Goal: Task Accomplishment & Management: Use online tool/utility

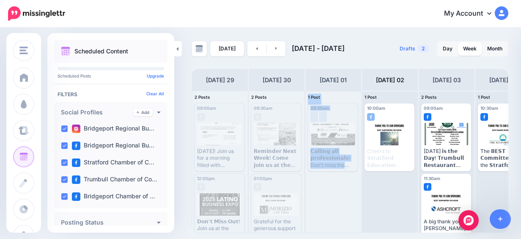
scroll to position [14, 0]
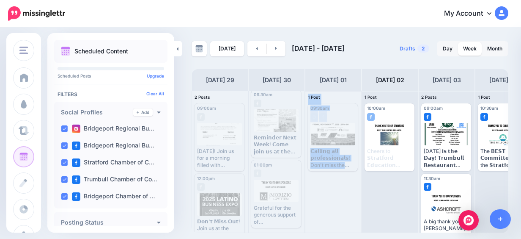
drag, startPoint x: 298, startPoint y: 231, endPoint x: 334, endPoint y: 228, distance: 36.5
click at [334, 228] on div "2 Posts 29 09:00am [DATE] 09:00am Published [DATE]! Join us for a morning fille…" at bounding box center [390, 161] width 397 height 142
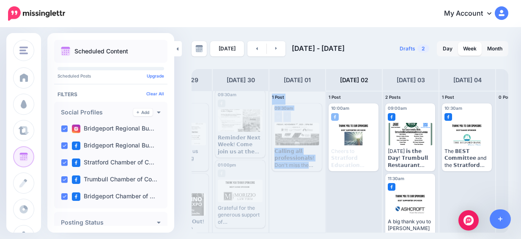
scroll to position [0, 80]
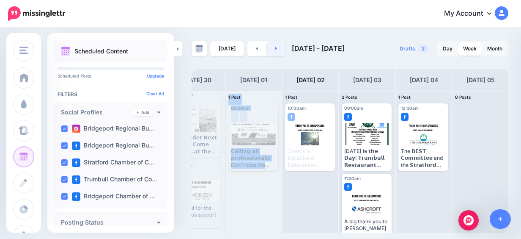
click at [272, 48] on link at bounding box center [276, 48] width 19 height 15
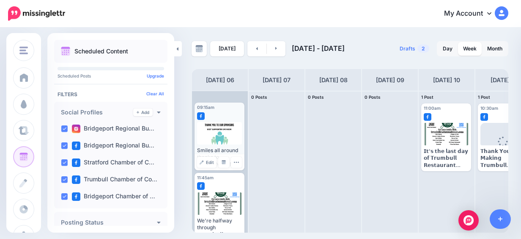
scroll to position [0, 0]
click at [219, 163] on link "Manage Dates" at bounding box center [223, 162] width 11 height 11
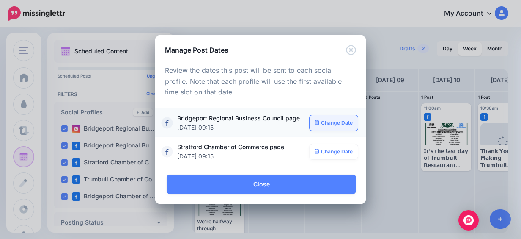
click at [334, 116] on link "Change Date" at bounding box center [334, 122] width 49 height 15
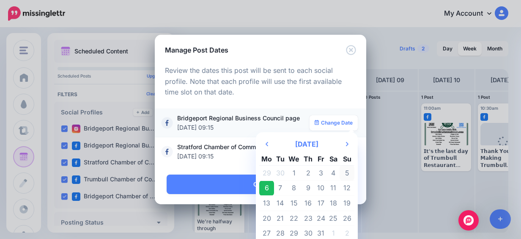
click at [340, 173] on td "5" at bounding box center [347, 172] width 15 height 15
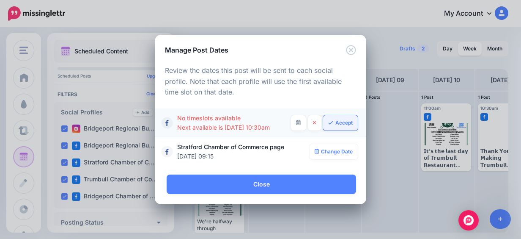
click at [331, 122] on icon at bounding box center [331, 122] width 5 height 3
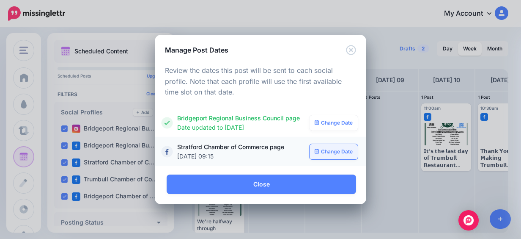
click at [329, 145] on link "Change Date" at bounding box center [334, 151] width 49 height 15
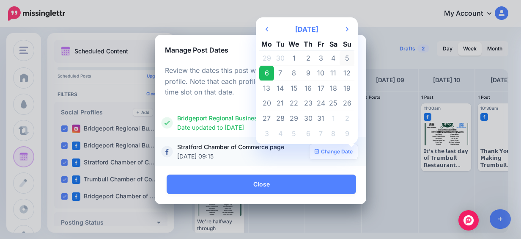
click at [347, 55] on td "5" at bounding box center [347, 57] width 15 height 15
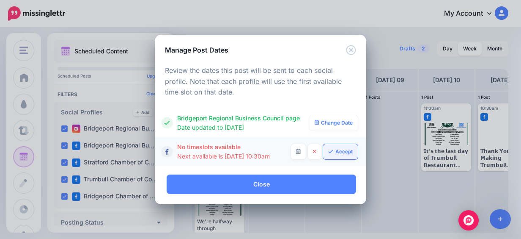
click at [335, 153] on link "Accept" at bounding box center [340, 151] width 35 height 15
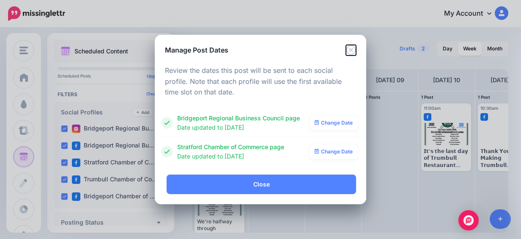
click at [352, 53] on icon "Close" at bounding box center [351, 50] width 10 height 10
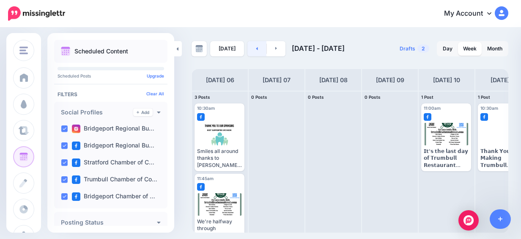
click at [261, 48] on link at bounding box center [256, 48] width 19 height 15
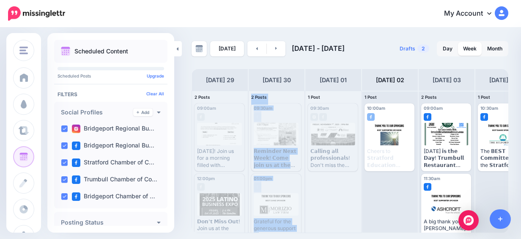
drag, startPoint x: 278, startPoint y: 237, endPoint x: 350, endPoint y: 233, distance: 72.4
click at [350, 233] on div "Bridgeport Regional Business Council Bridgeport Regional Busine… Add Workspace …" at bounding box center [260, 119] width 521 height 239
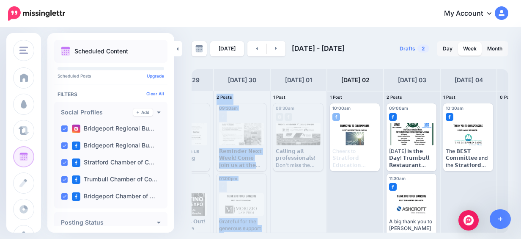
scroll to position [0, 80]
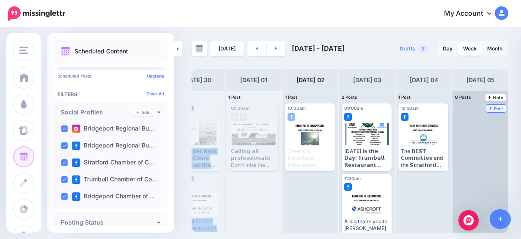
click at [492, 107] on span "Post" at bounding box center [496, 108] width 15 height 4
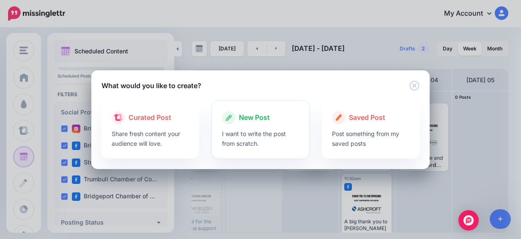
click at [265, 117] on span "New Post" at bounding box center [254, 117] width 31 height 11
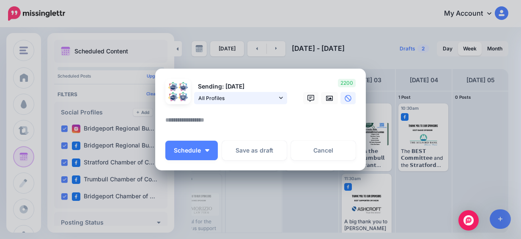
click at [249, 102] on span "All Profiles" at bounding box center [237, 97] width 79 height 9
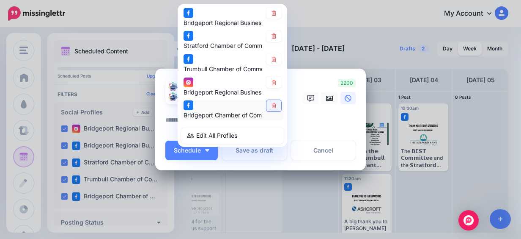
click at [266, 105] on link at bounding box center [273, 105] width 15 height 11
click at [273, 85] on link at bounding box center [273, 82] width 15 height 11
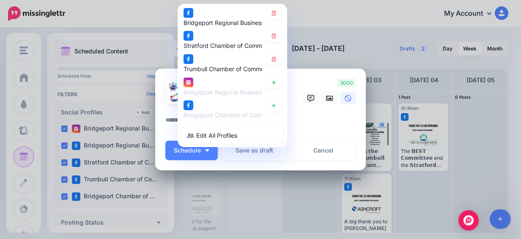
click at [274, 59] on link at bounding box center [273, 59] width 15 height 11
click at [330, 99] on link at bounding box center [329, 98] width 17 height 12
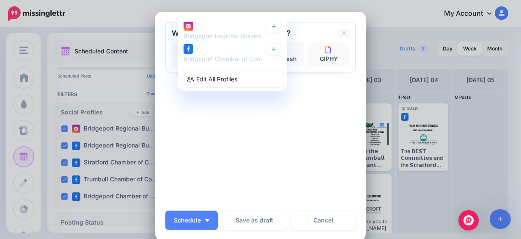
click at [270, 143] on div "Sending: [DATE] All Profiles" at bounding box center [260, 113] width 190 height 182
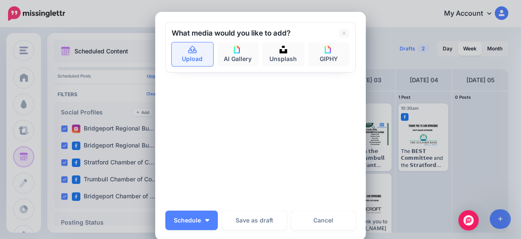
click at [186, 60] on link "Upload" at bounding box center [192, 54] width 41 height 24
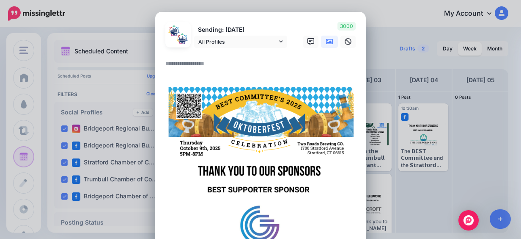
click at [200, 71] on textarea at bounding box center [262, 66] width 195 height 16
paste textarea "**********"
type textarea "**********"
paste textarea "**********"
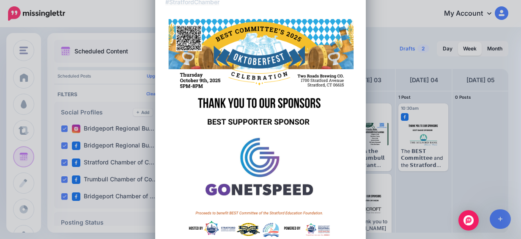
scroll to position [254, 0]
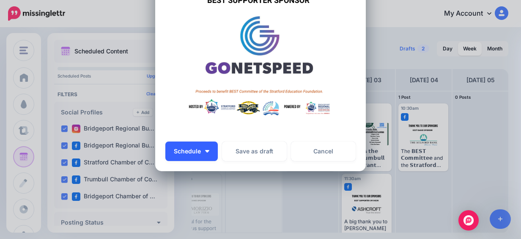
type textarea "**********"
click at [201, 150] on button "Schedule" at bounding box center [191, 150] width 52 height 19
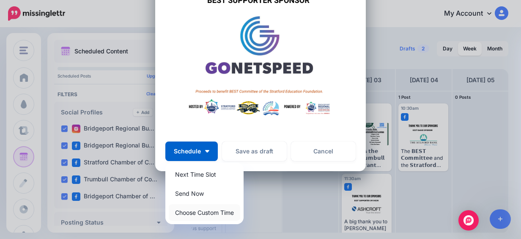
click at [201, 210] on link "Choose Custom Time" at bounding box center [204, 212] width 71 height 16
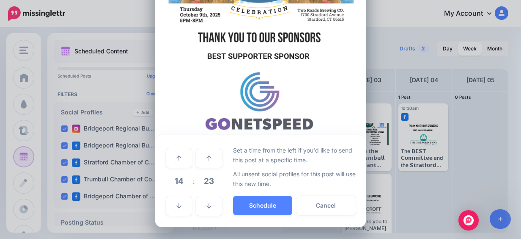
scroll to position [198, 0]
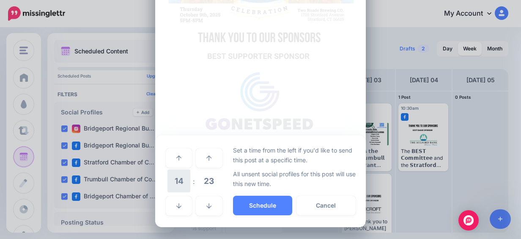
click at [170, 176] on span "14" at bounding box center [178, 180] width 23 height 23
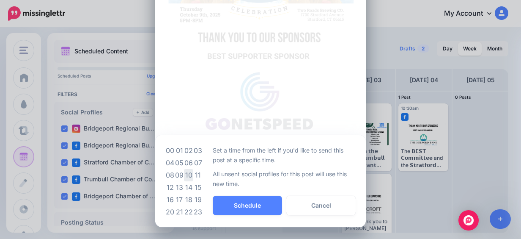
click at [184, 173] on td "10" at bounding box center [188, 175] width 9 height 12
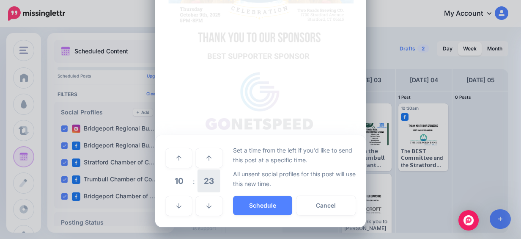
click at [203, 177] on span "23" at bounding box center [208, 180] width 23 height 23
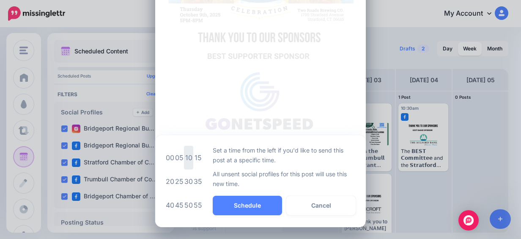
click at [184, 157] on td "10" at bounding box center [188, 157] width 9 height 24
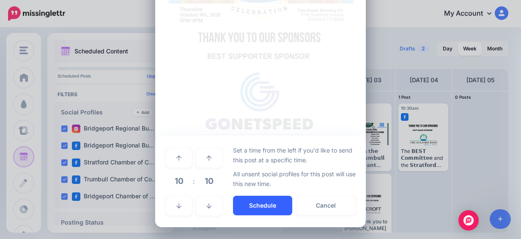
click at [251, 209] on button "Schedule" at bounding box center [262, 204] width 59 height 19
